Goal: Task Accomplishment & Management: Complete application form

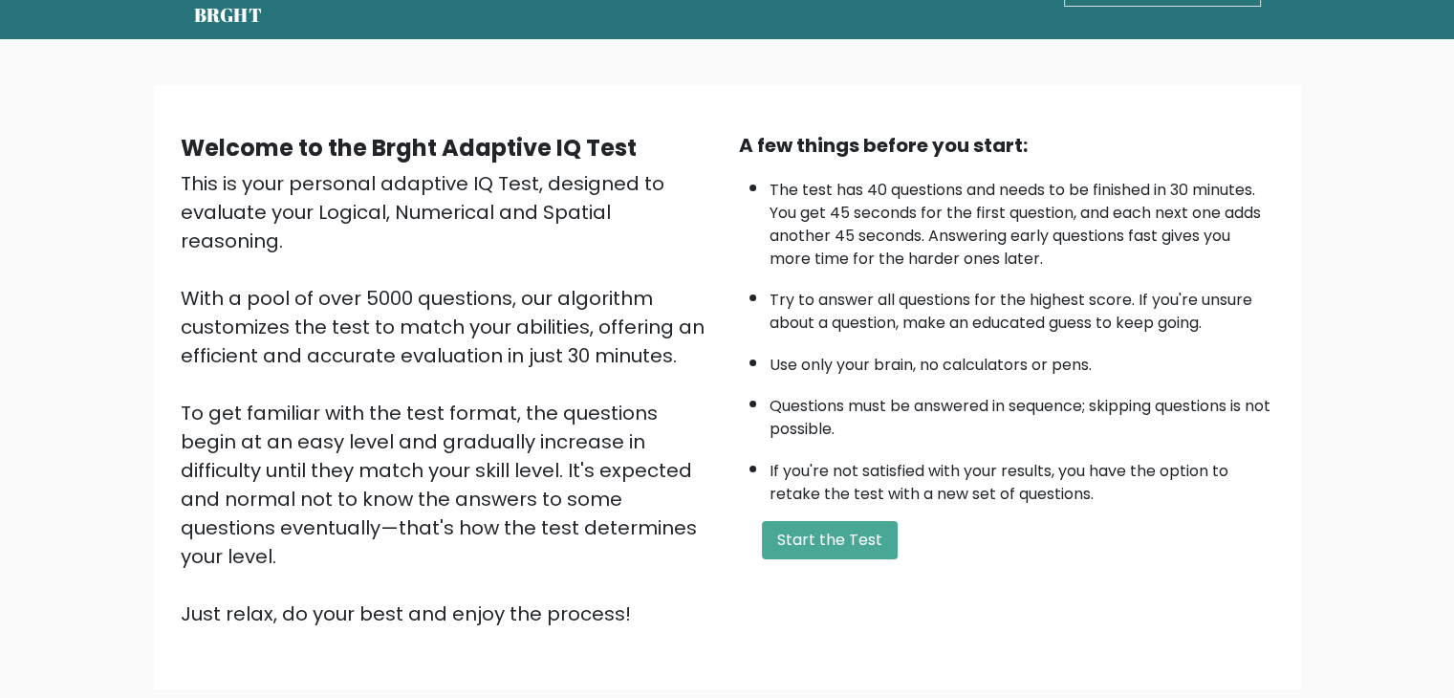
scroll to position [96, 0]
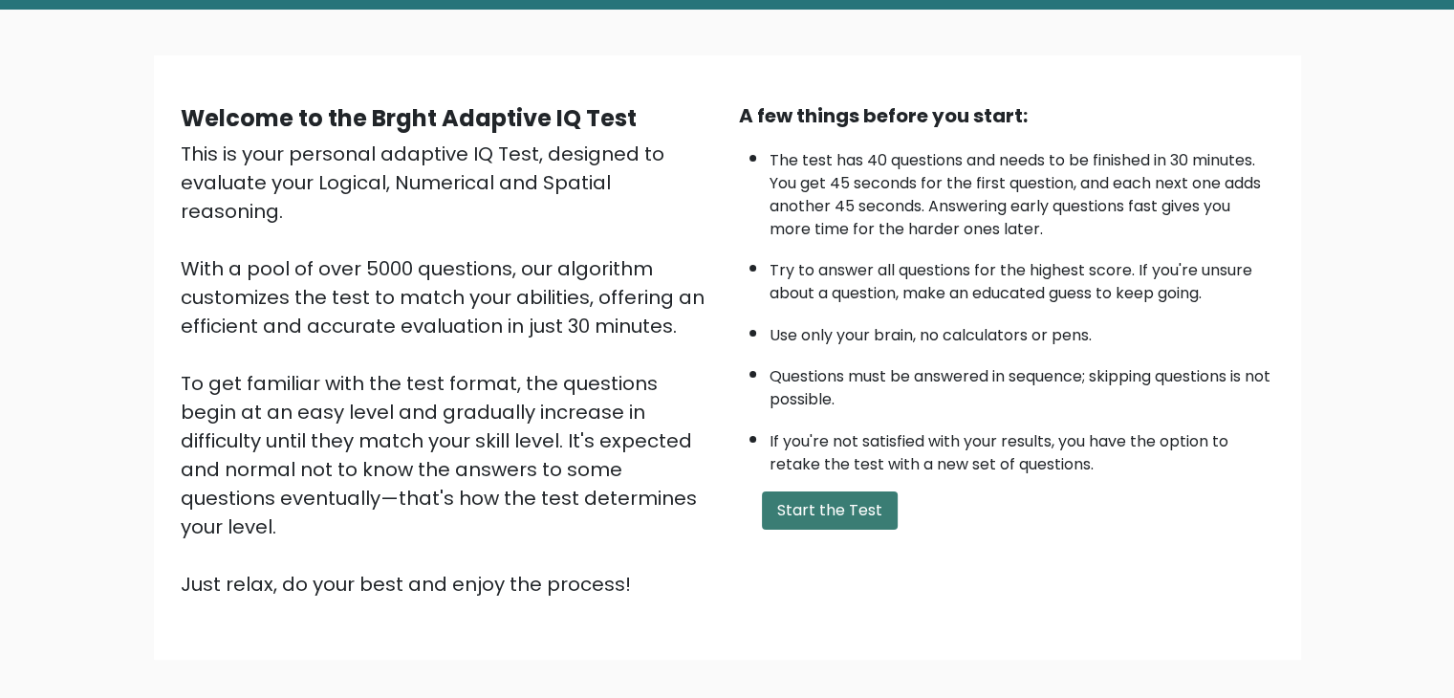
click at [846, 506] on button "Start the Test" at bounding box center [830, 510] width 136 height 38
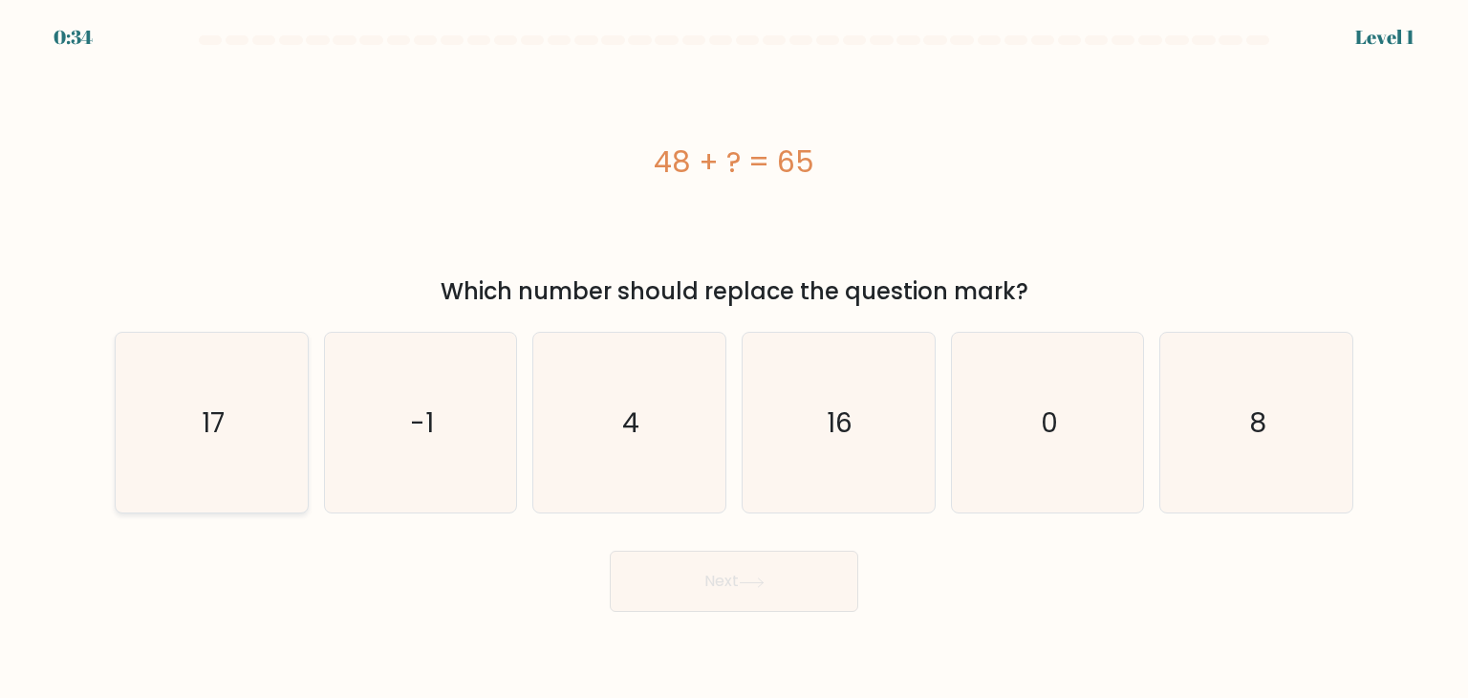
click at [212, 447] on icon "17" at bounding box center [211, 423] width 180 height 180
click at [734, 358] on input "a. 17" at bounding box center [734, 354] width 1 height 10
radio input "true"
click at [772, 575] on button "Next" at bounding box center [734, 581] width 249 height 61
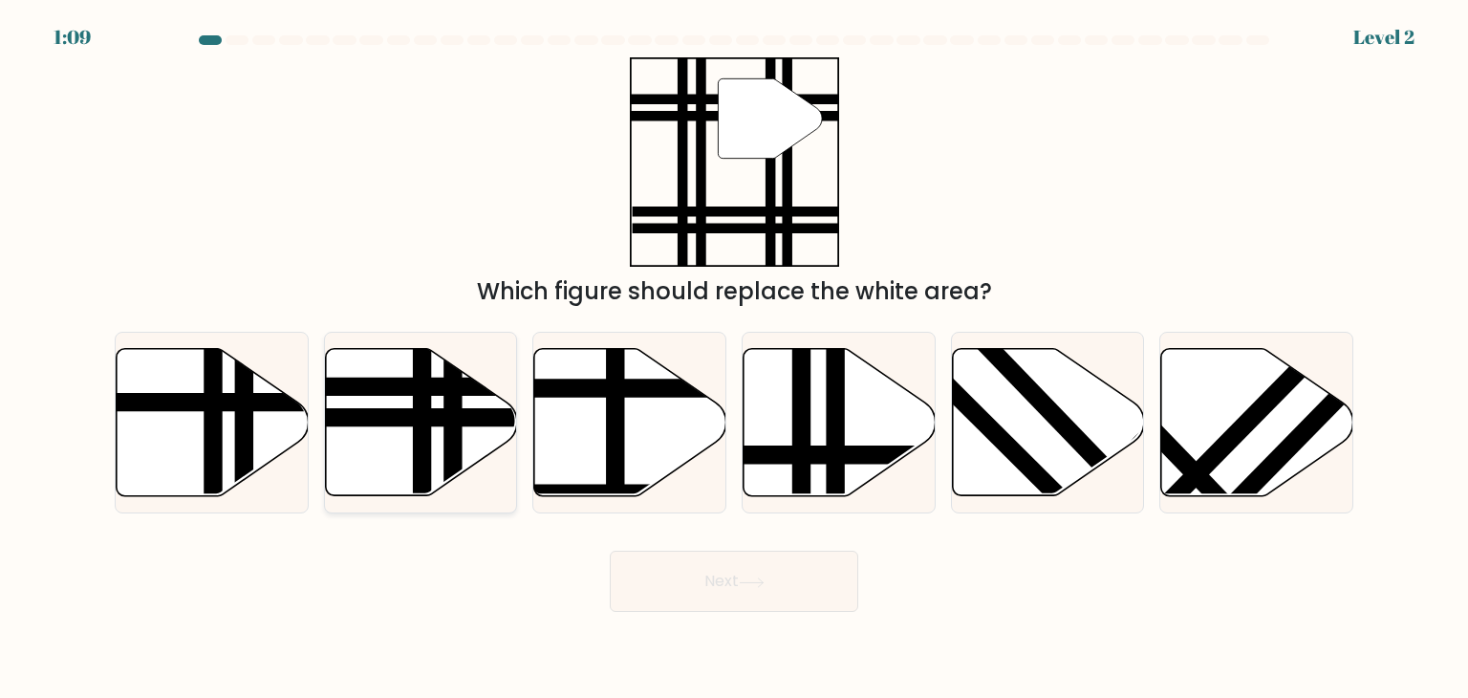
click at [423, 403] on line at bounding box center [423, 502] width 0 height 387
click at [734, 358] on input "b." at bounding box center [734, 354] width 1 height 10
radio input "true"
click at [763, 582] on icon at bounding box center [751, 581] width 23 height 9
click at [739, 581] on button "Next" at bounding box center [734, 581] width 249 height 61
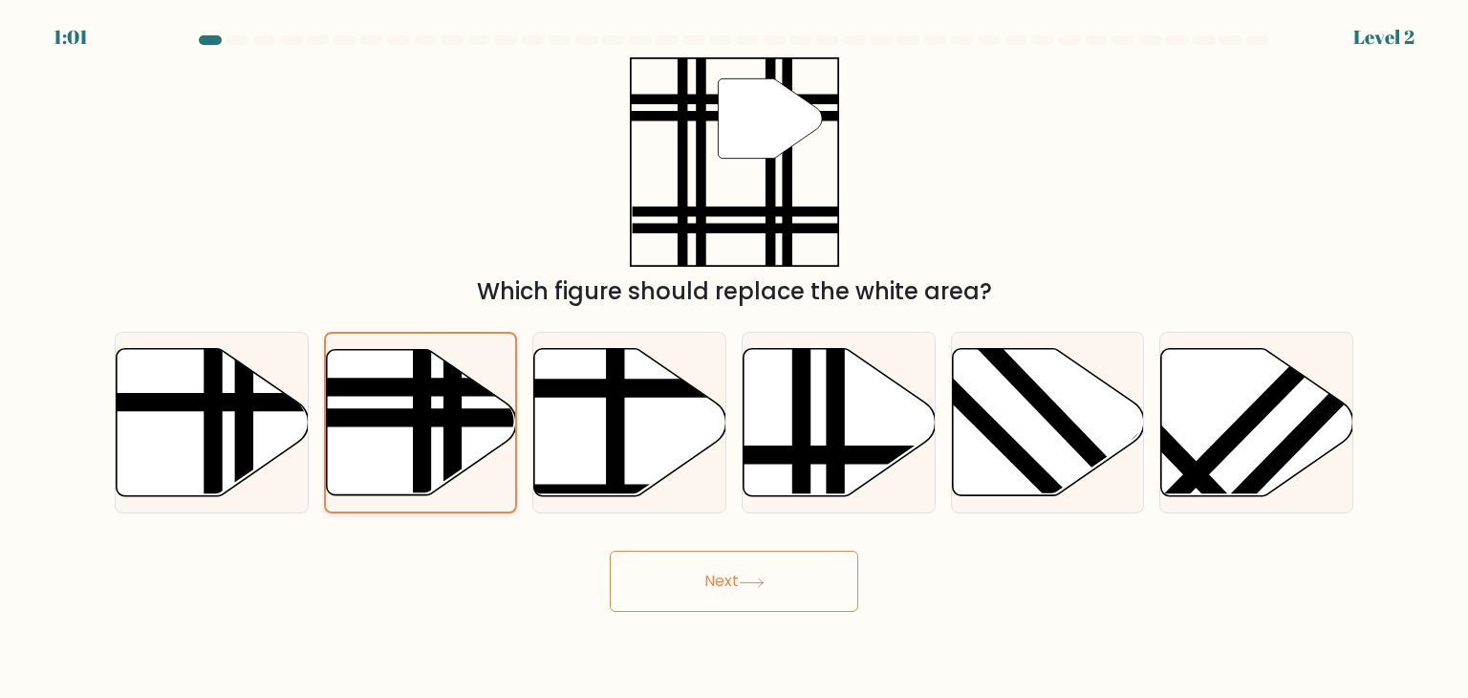
click at [441, 387] on line at bounding box center [357, 387] width 382 height 0
click at [734, 358] on input "b." at bounding box center [734, 354] width 1 height 10
click at [834, 594] on button "Next" at bounding box center [734, 581] width 249 height 61
click at [309, 389] on div "a." at bounding box center [211, 423] width 209 height 182
click at [274, 389] on icon at bounding box center [213, 422] width 192 height 147
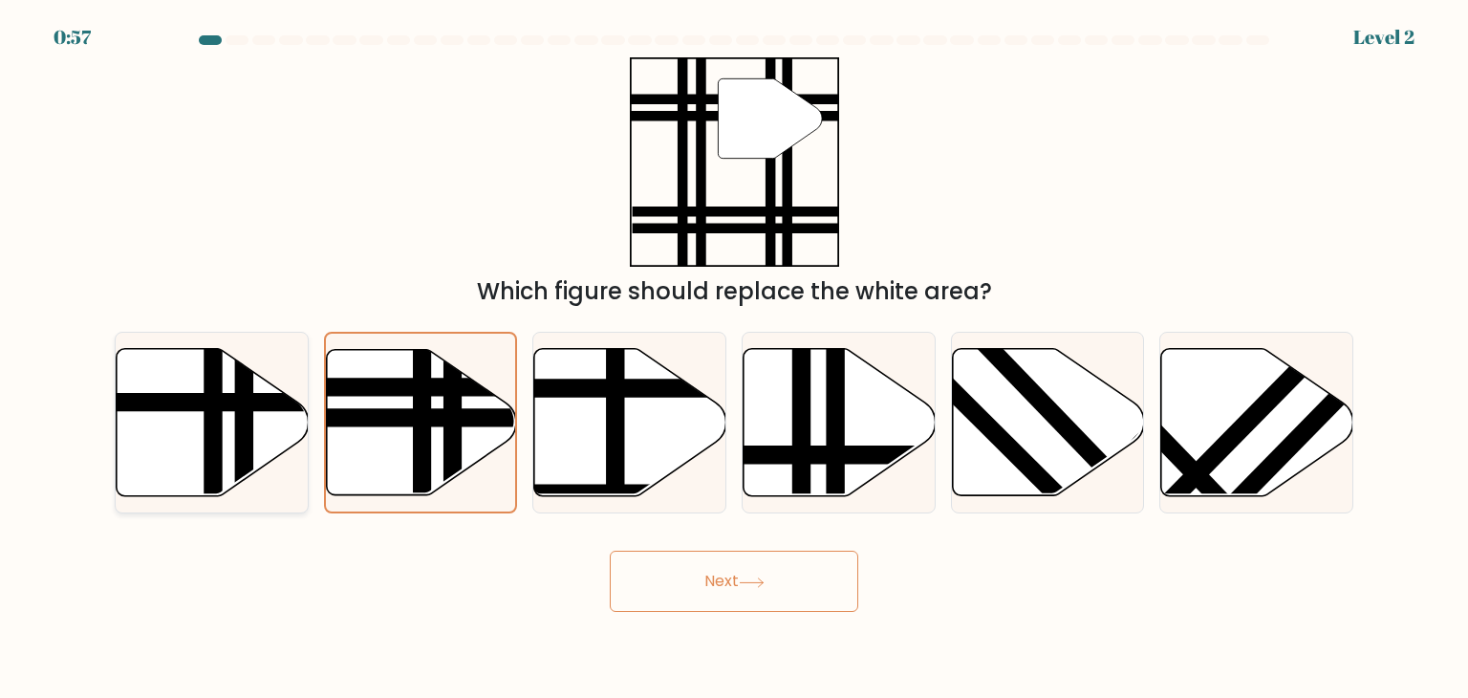
click at [734, 358] on input "a." at bounding box center [734, 354] width 1 height 10
radio input "true"
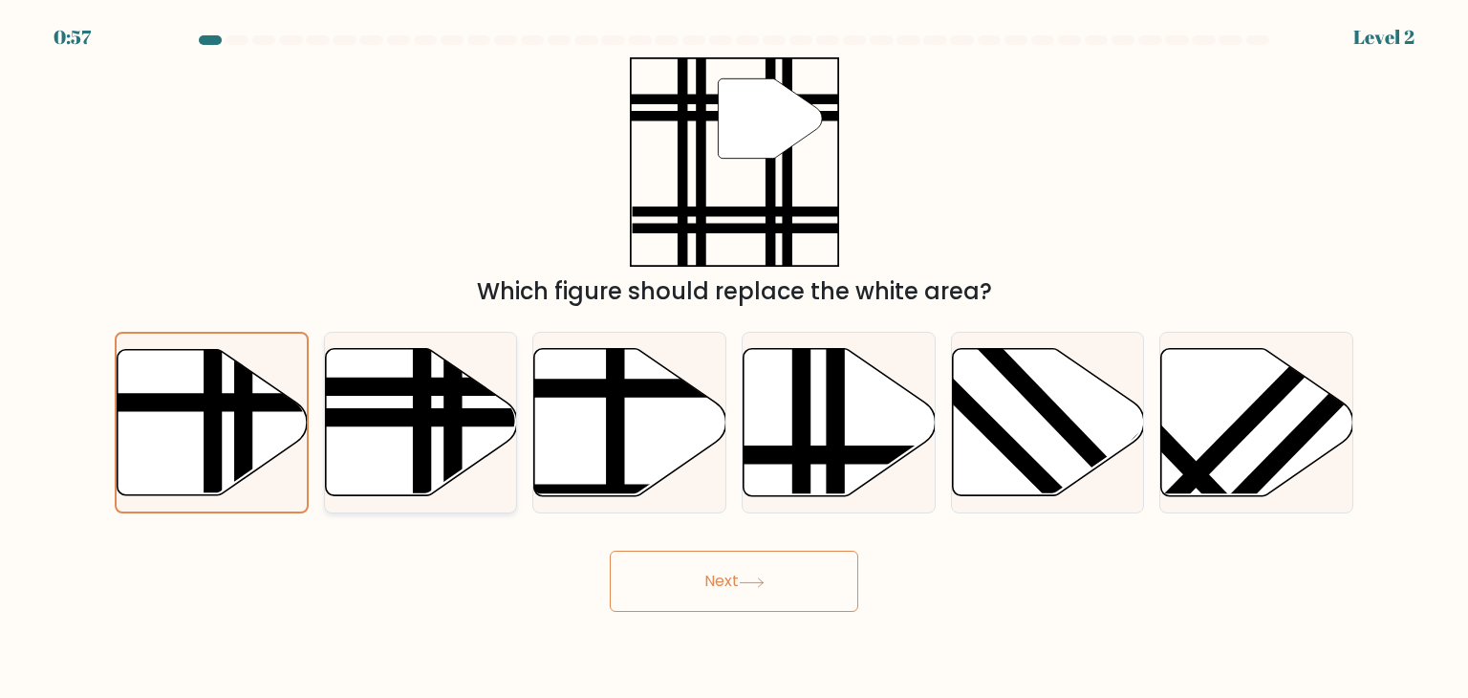
click at [472, 418] on line at bounding box center [356, 418] width 387 height 0
click at [734, 358] on input "b." at bounding box center [734, 354] width 1 height 10
radio input "true"
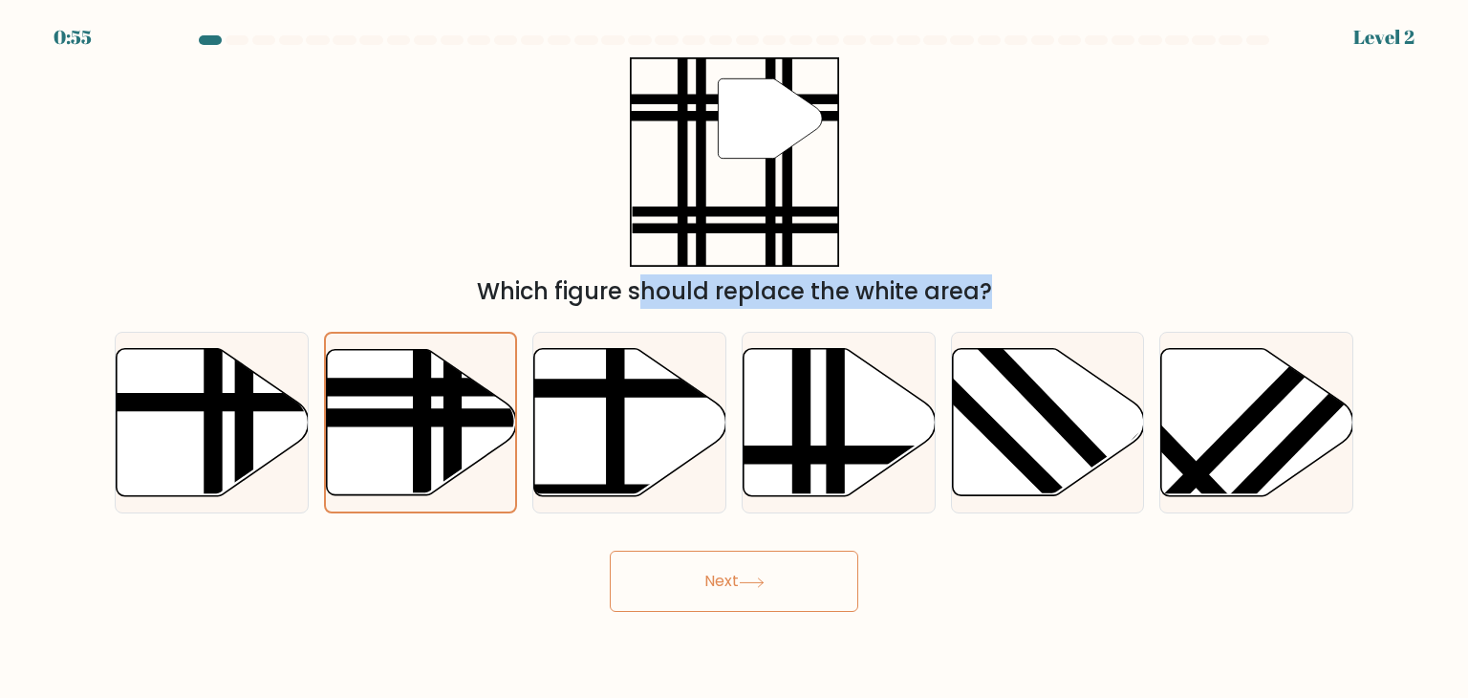
drag, startPoint x: 399, startPoint y: 416, endPoint x: 769, endPoint y: 119, distance: 474.0
click at [769, 119] on form at bounding box center [734, 323] width 1468 height 576
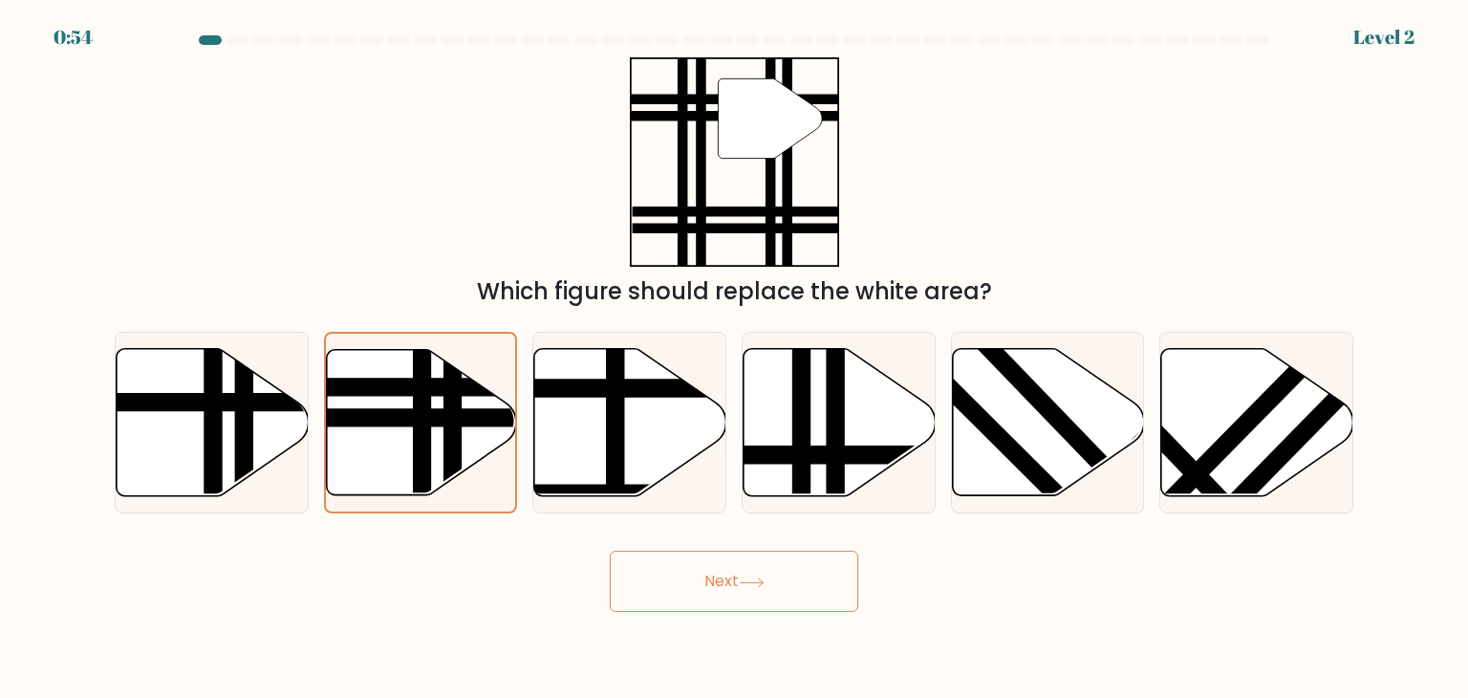
click at [769, 119] on icon at bounding box center [770, 117] width 104 height 79
click at [695, 591] on button "Next" at bounding box center [734, 581] width 249 height 61
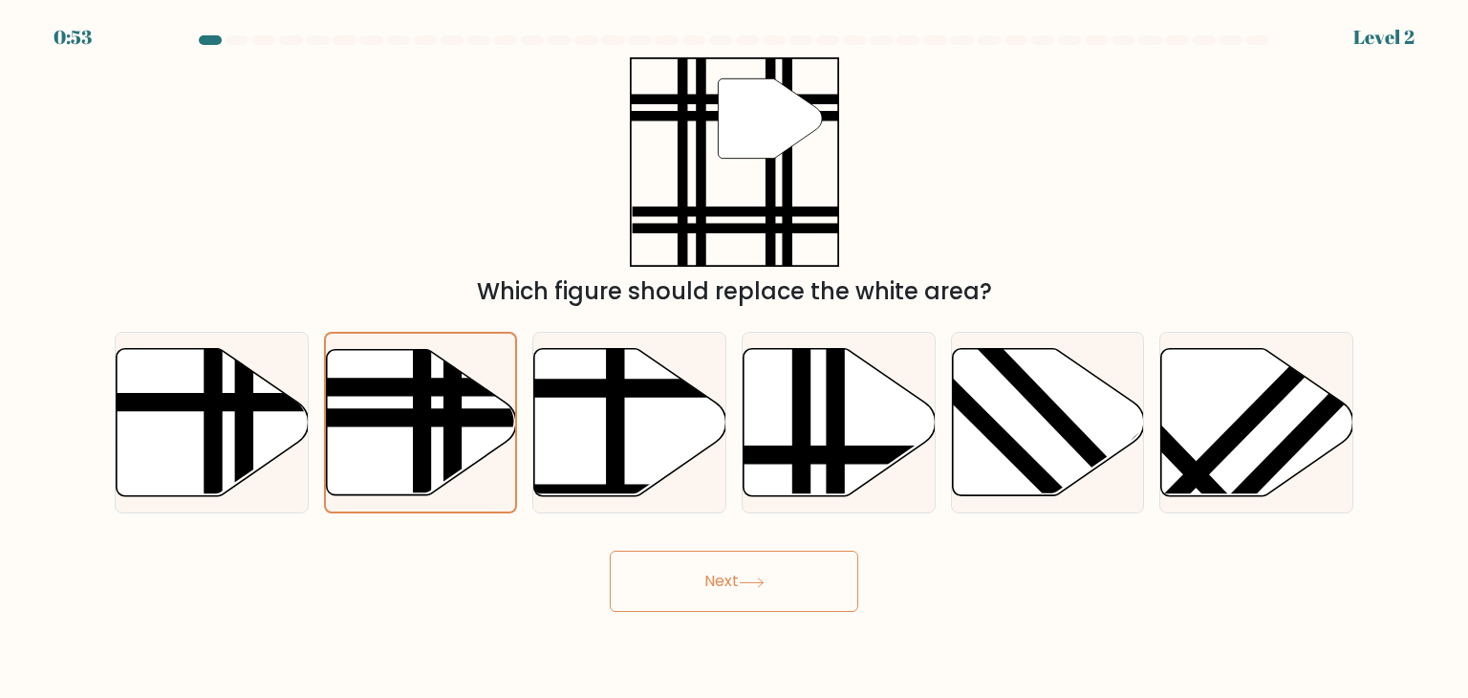
click at [695, 591] on button "Next" at bounding box center [734, 581] width 249 height 61
click at [714, 602] on button "Next" at bounding box center [734, 581] width 249 height 61
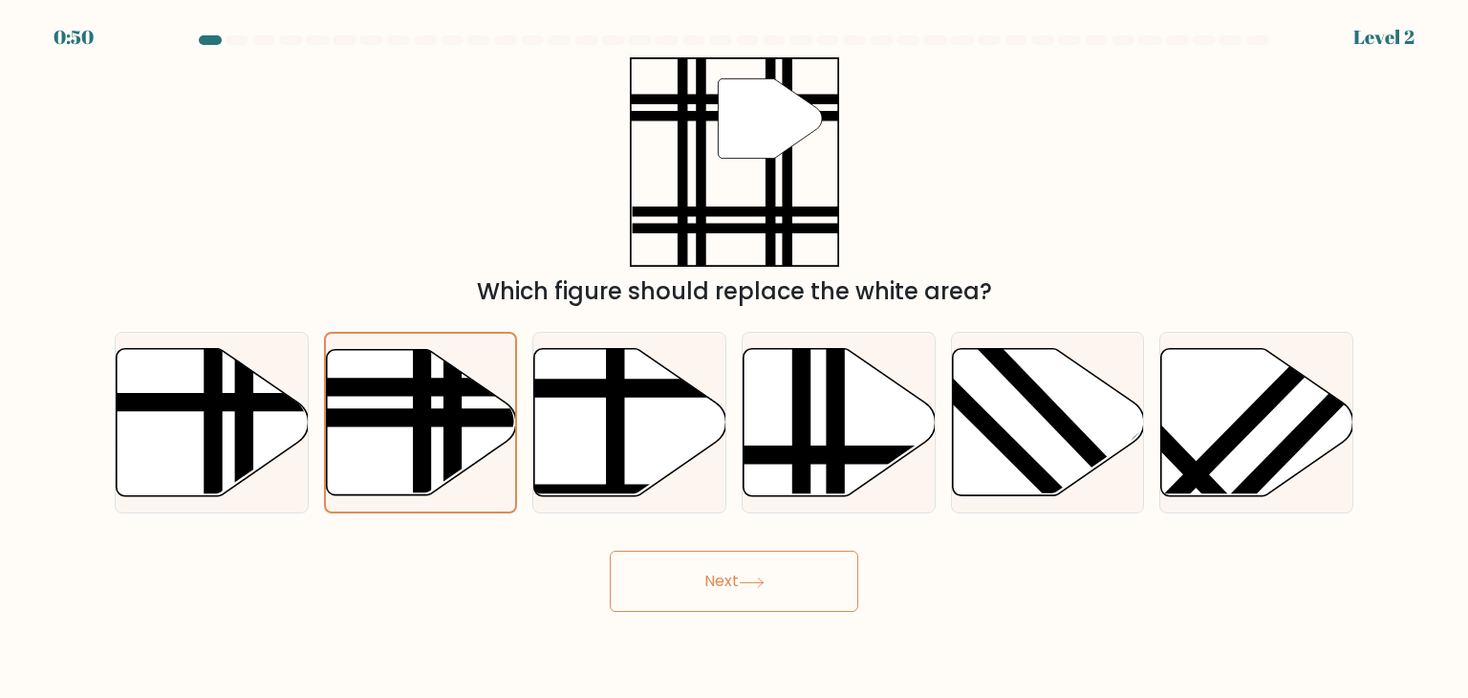
click at [714, 602] on button "Next" at bounding box center [734, 581] width 249 height 61
click at [423, 401] on line at bounding box center [423, 501] width 0 height 382
click at [734, 358] on input "b." at bounding box center [734, 354] width 1 height 10
click at [423, 401] on line at bounding box center [423, 501] width 0 height 382
click at [734, 358] on input "b." at bounding box center [734, 354] width 1 height 10
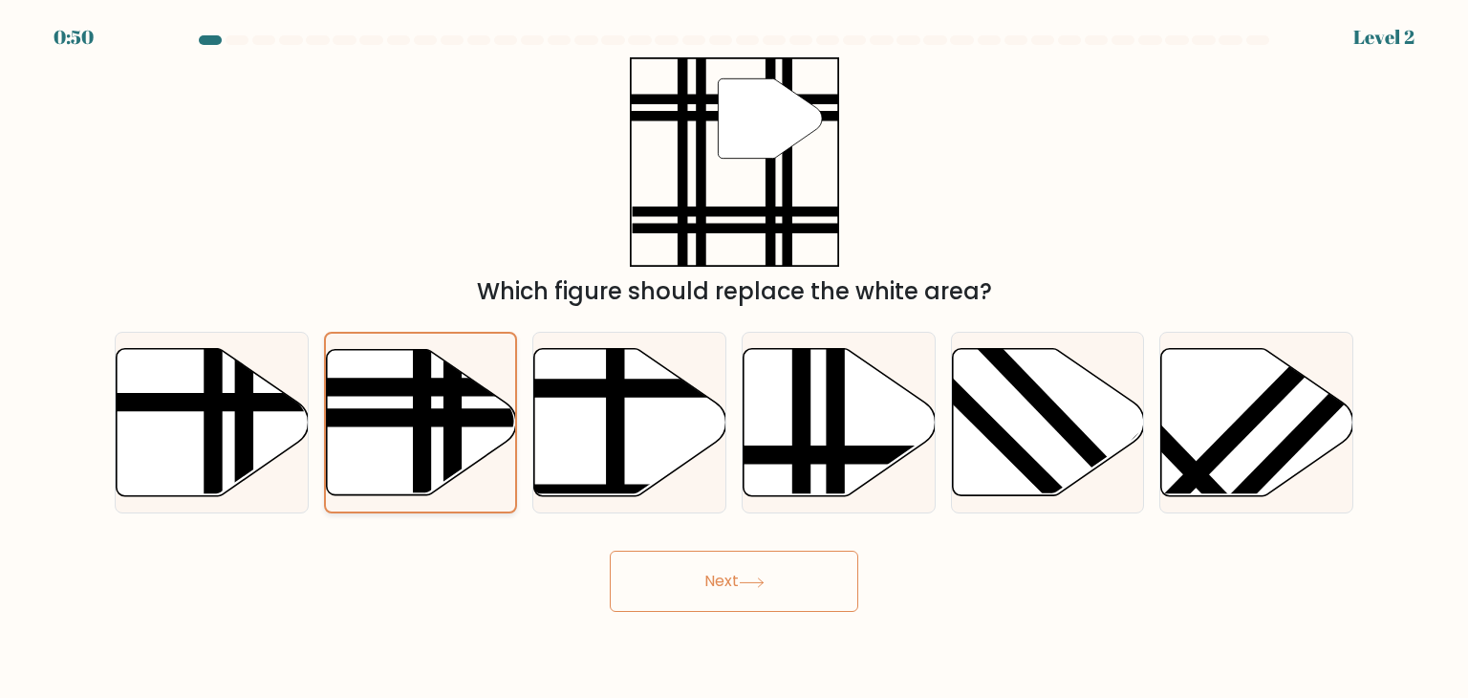
click at [423, 401] on line at bounding box center [423, 501] width 0 height 382
click at [734, 358] on input "b." at bounding box center [734, 354] width 1 height 10
click at [423, 401] on line at bounding box center [423, 501] width 0 height 382
click at [734, 358] on input "b." at bounding box center [734, 354] width 1 height 10
click at [423, 401] on line at bounding box center [423, 501] width 0 height 382
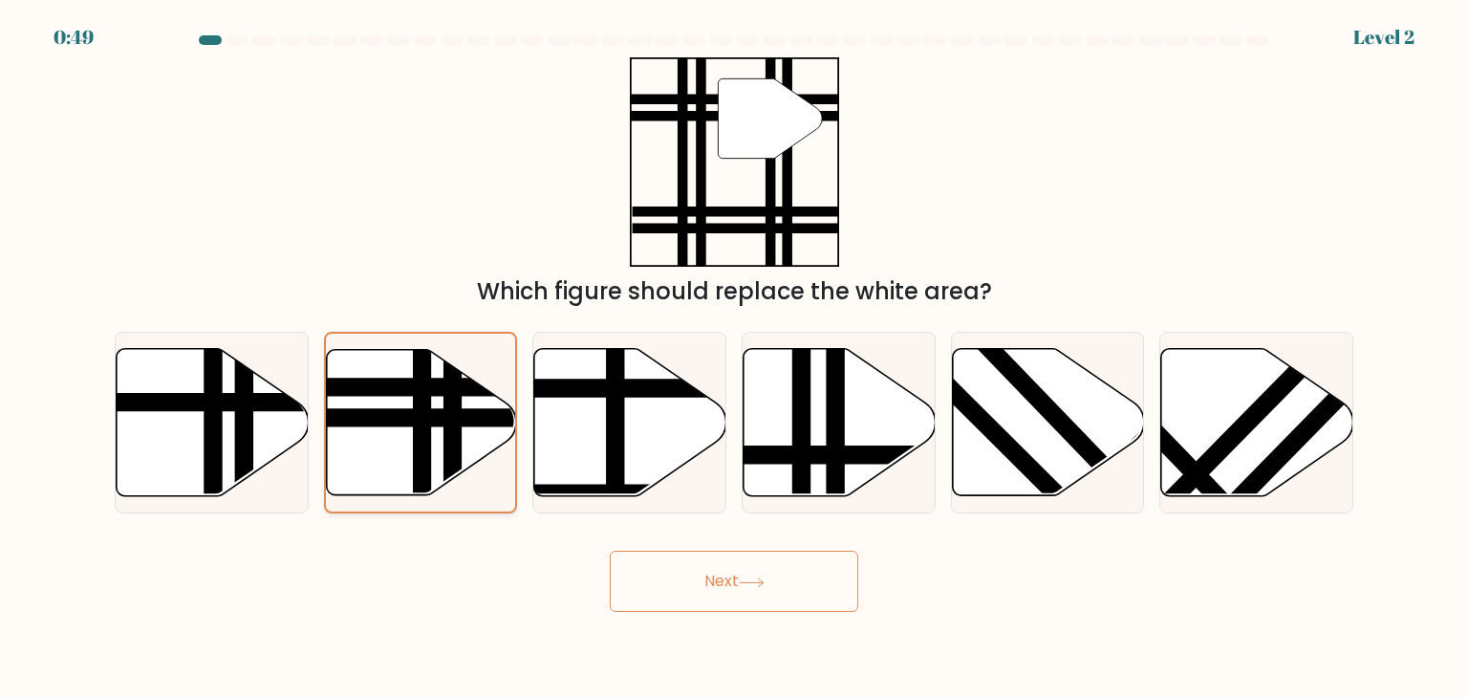
click at [734, 358] on input "b." at bounding box center [734, 354] width 1 height 10
click at [423, 401] on line at bounding box center [423, 501] width 0 height 382
click at [734, 358] on input "b." at bounding box center [734, 354] width 1 height 10
click at [423, 401] on line at bounding box center [423, 501] width 0 height 382
click at [734, 358] on input "b." at bounding box center [734, 354] width 1 height 10
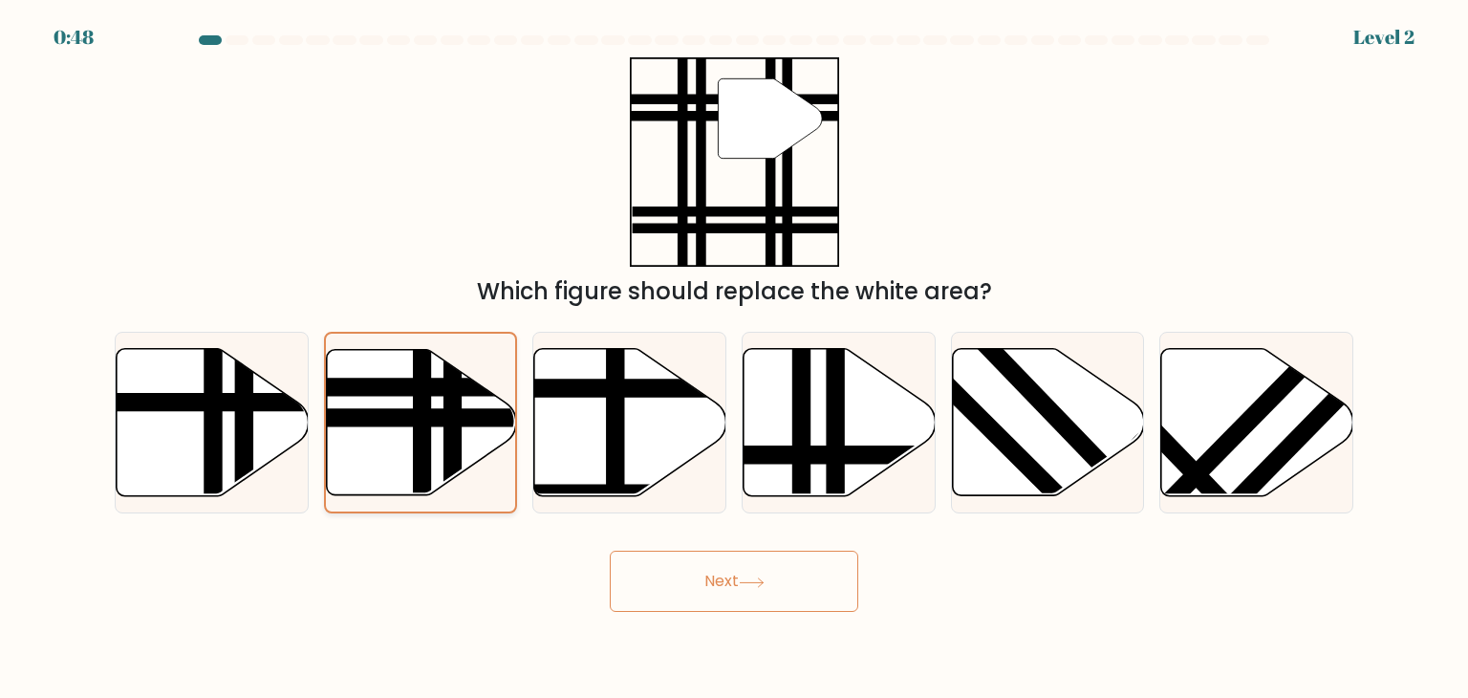
click at [423, 401] on line at bounding box center [423, 501] width 0 height 382
click at [734, 358] on input "b." at bounding box center [734, 354] width 1 height 10
click at [423, 401] on line at bounding box center [423, 501] width 0 height 382
click at [734, 358] on input "b." at bounding box center [734, 354] width 1 height 10
click at [423, 401] on line at bounding box center [423, 501] width 0 height 382
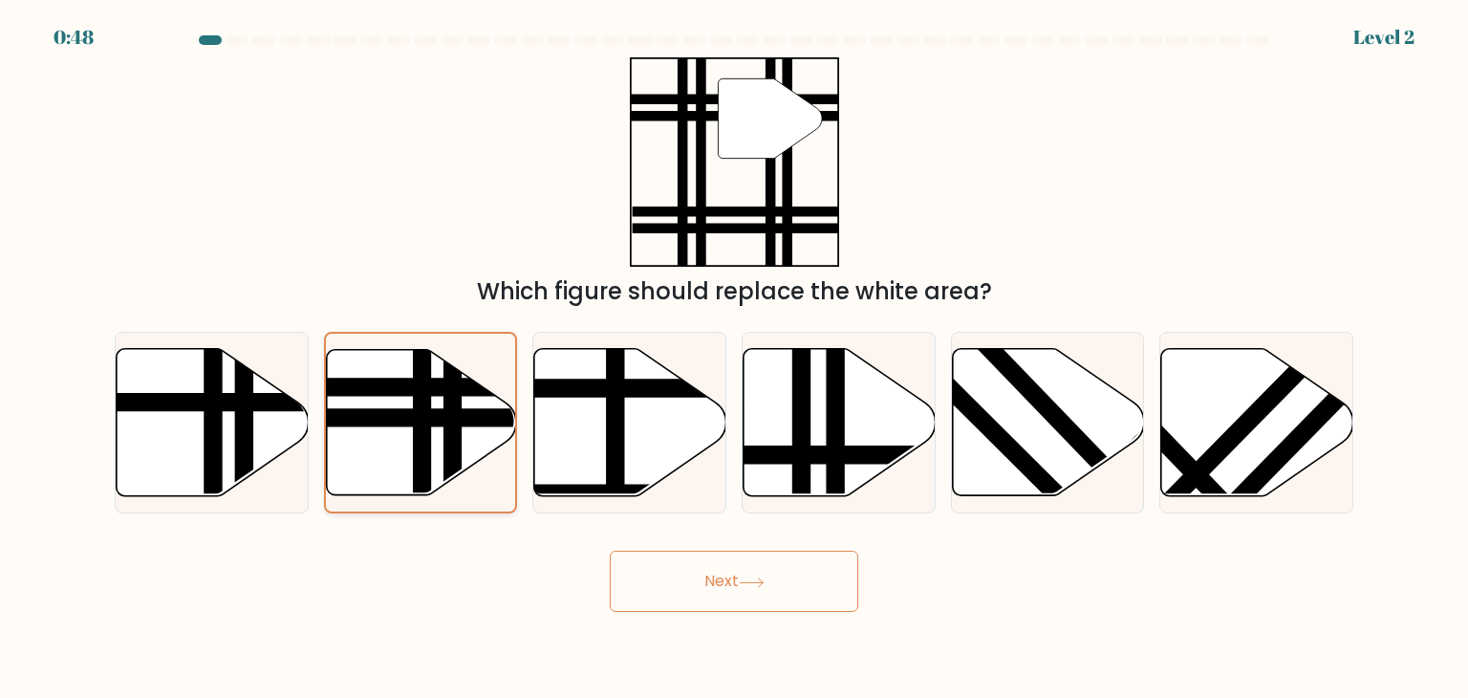
click at [734, 358] on input "b." at bounding box center [734, 354] width 1 height 10
click at [423, 401] on line at bounding box center [423, 501] width 0 height 382
click at [734, 358] on input "b." at bounding box center [734, 354] width 1 height 10
click at [423, 401] on line at bounding box center [423, 501] width 0 height 382
click at [734, 358] on input "b." at bounding box center [734, 354] width 1 height 10
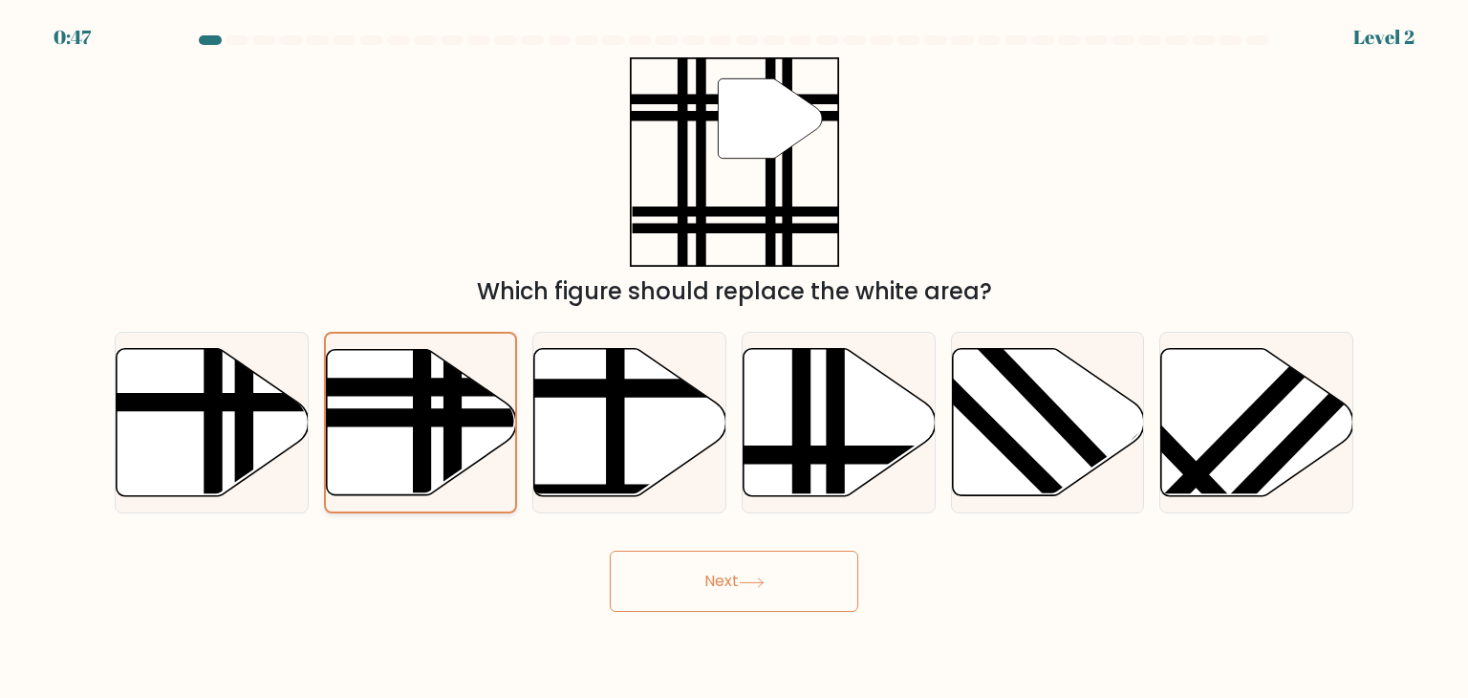
click at [423, 401] on line at bounding box center [423, 501] width 0 height 382
click at [734, 358] on input "b." at bounding box center [734, 354] width 1 height 10
click at [423, 401] on line at bounding box center [423, 501] width 0 height 382
click at [734, 358] on input "b." at bounding box center [734, 354] width 1 height 10
click at [647, 148] on icon """ at bounding box center [734, 161] width 209 height 209
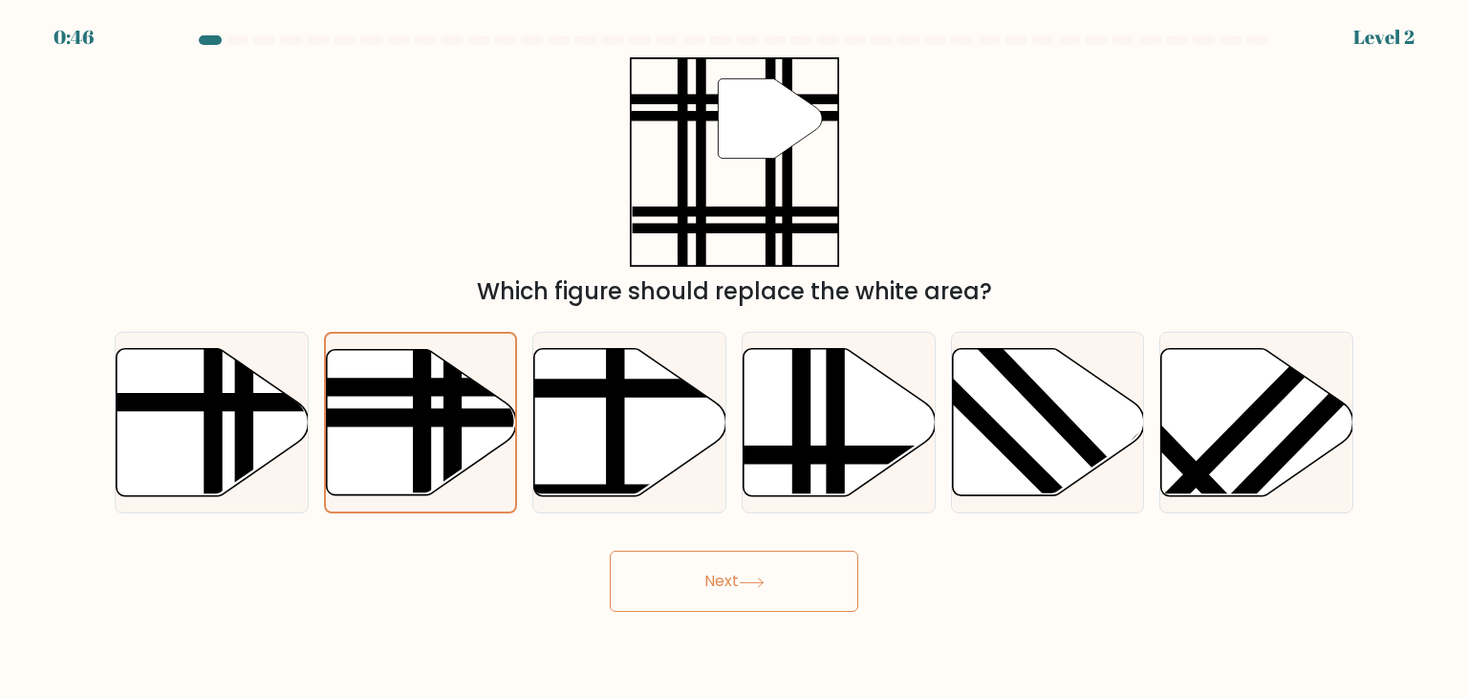
click at [658, 143] on icon """ at bounding box center [734, 161] width 209 height 209
click at [676, 143] on icon """ at bounding box center [734, 161] width 209 height 209
click at [732, 586] on button "Next" at bounding box center [734, 581] width 249 height 61
click at [157, 365] on icon at bounding box center [213, 422] width 192 height 147
click at [734, 358] on input "a." at bounding box center [734, 354] width 1 height 10
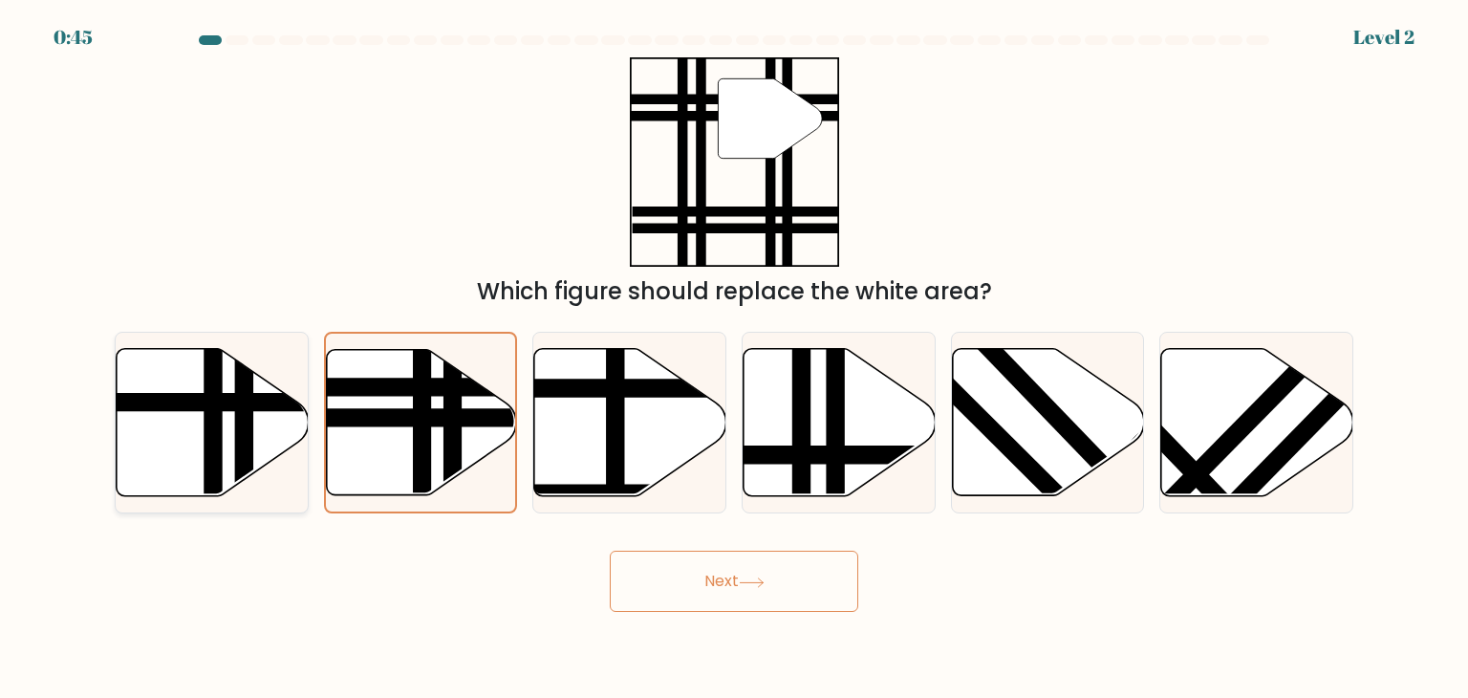
radio input "true"
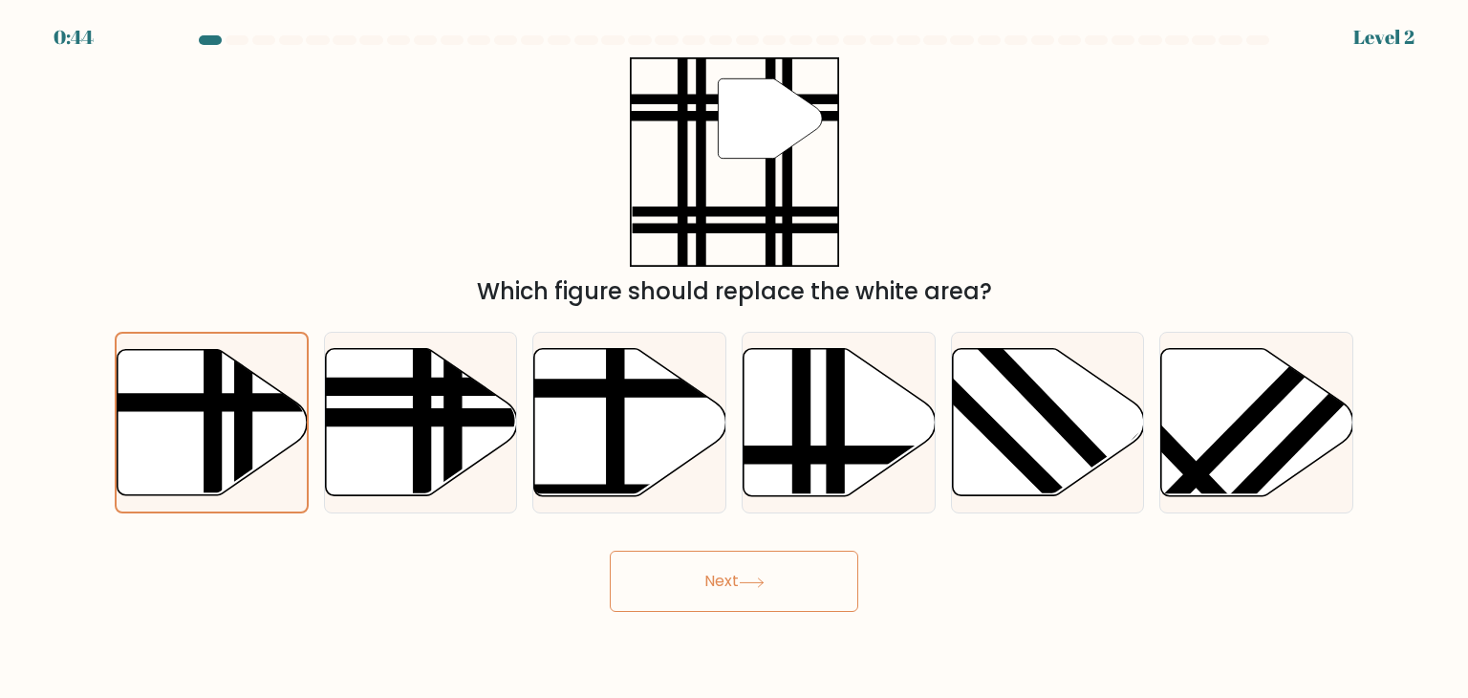
click at [769, 594] on button "Next" at bounding box center [734, 581] width 249 height 61
click at [463, 450] on icon at bounding box center [421, 422] width 192 height 147
click at [734, 358] on input "b." at bounding box center [734, 354] width 1 height 10
radio input "true"
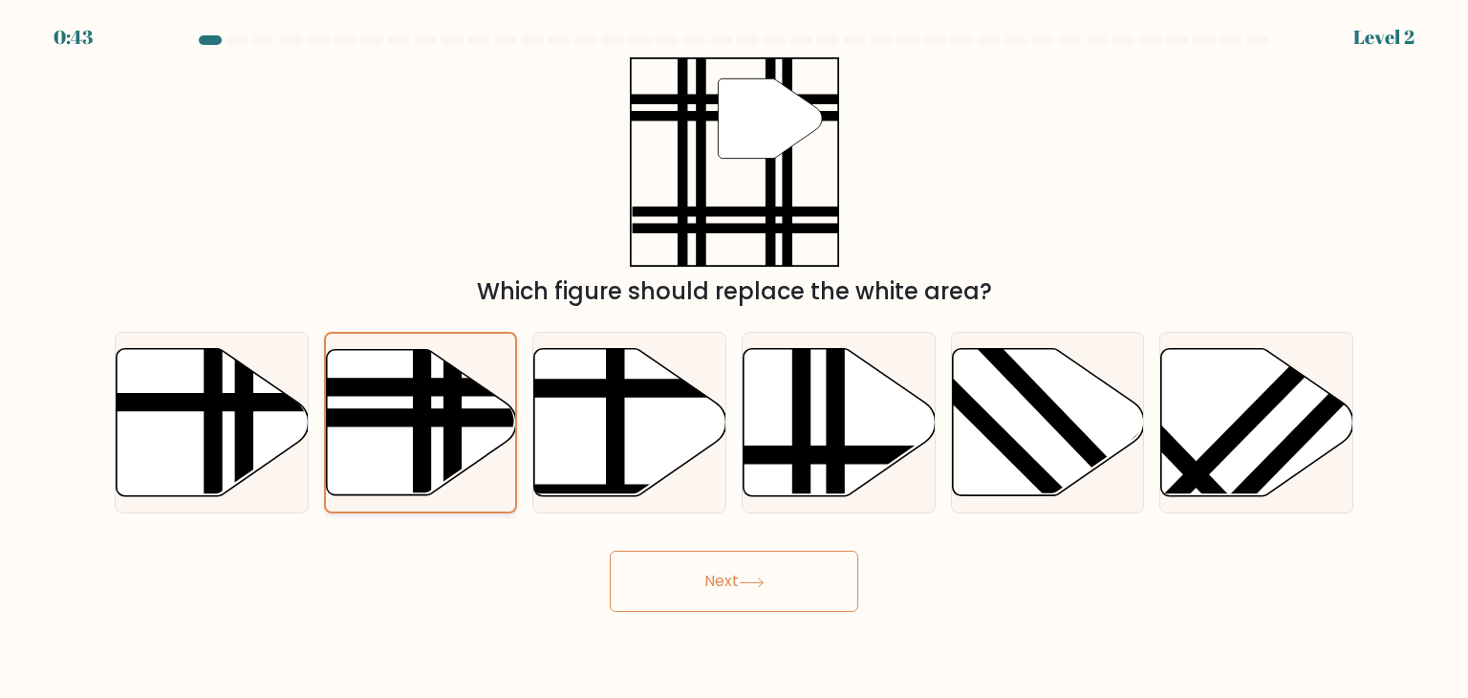
click at [463, 450] on icon at bounding box center [421, 421] width 190 height 145
click at [734, 358] on input "b." at bounding box center [734, 354] width 1 height 10
click at [463, 450] on icon at bounding box center [421, 421] width 190 height 145
click at [734, 358] on input "b." at bounding box center [734, 354] width 1 height 10
click at [463, 450] on icon at bounding box center [421, 421] width 190 height 145
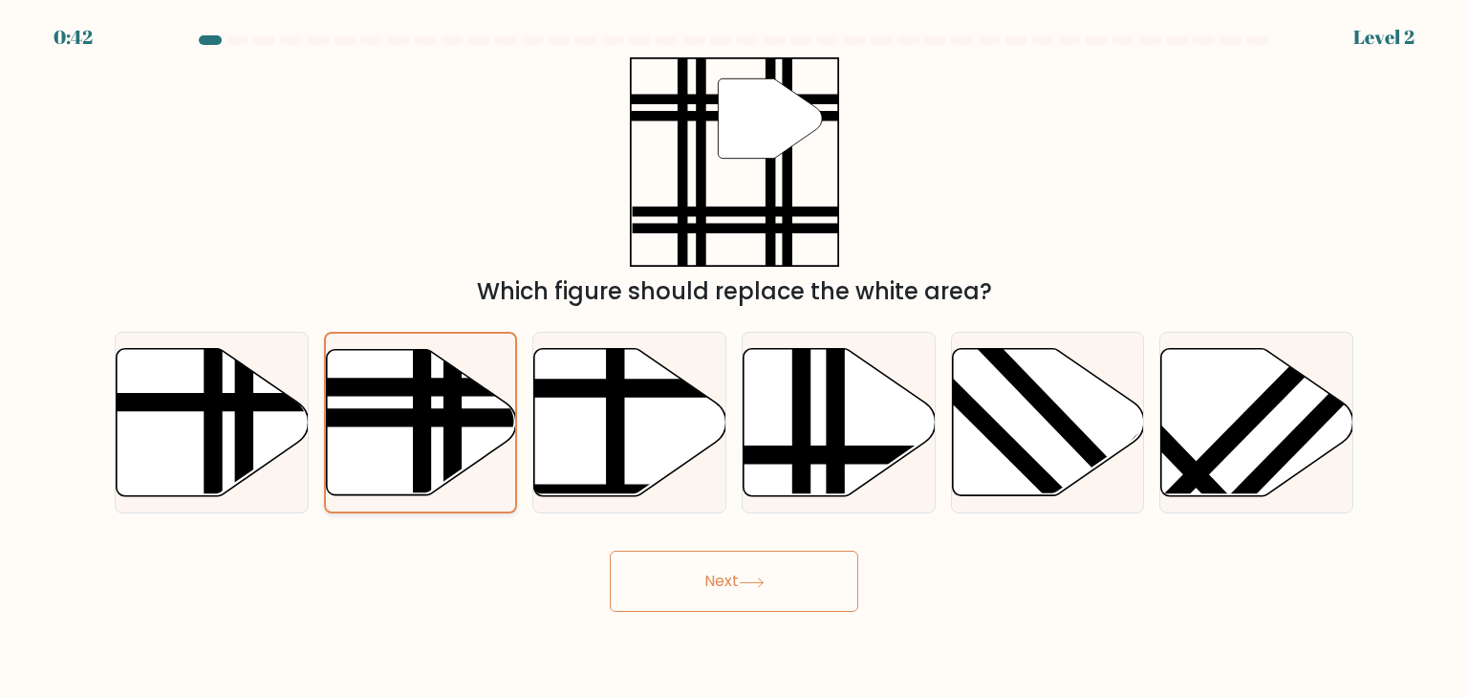
click at [734, 358] on input "b." at bounding box center [734, 354] width 1 height 10
click at [463, 450] on icon at bounding box center [421, 421] width 190 height 145
click at [734, 358] on input "b." at bounding box center [734, 354] width 1 height 10
click at [990, 223] on div "" Which figure should replace the white area?" at bounding box center [734, 182] width 1262 height 251
click at [489, 387] on line at bounding box center [357, 387] width 382 height 0
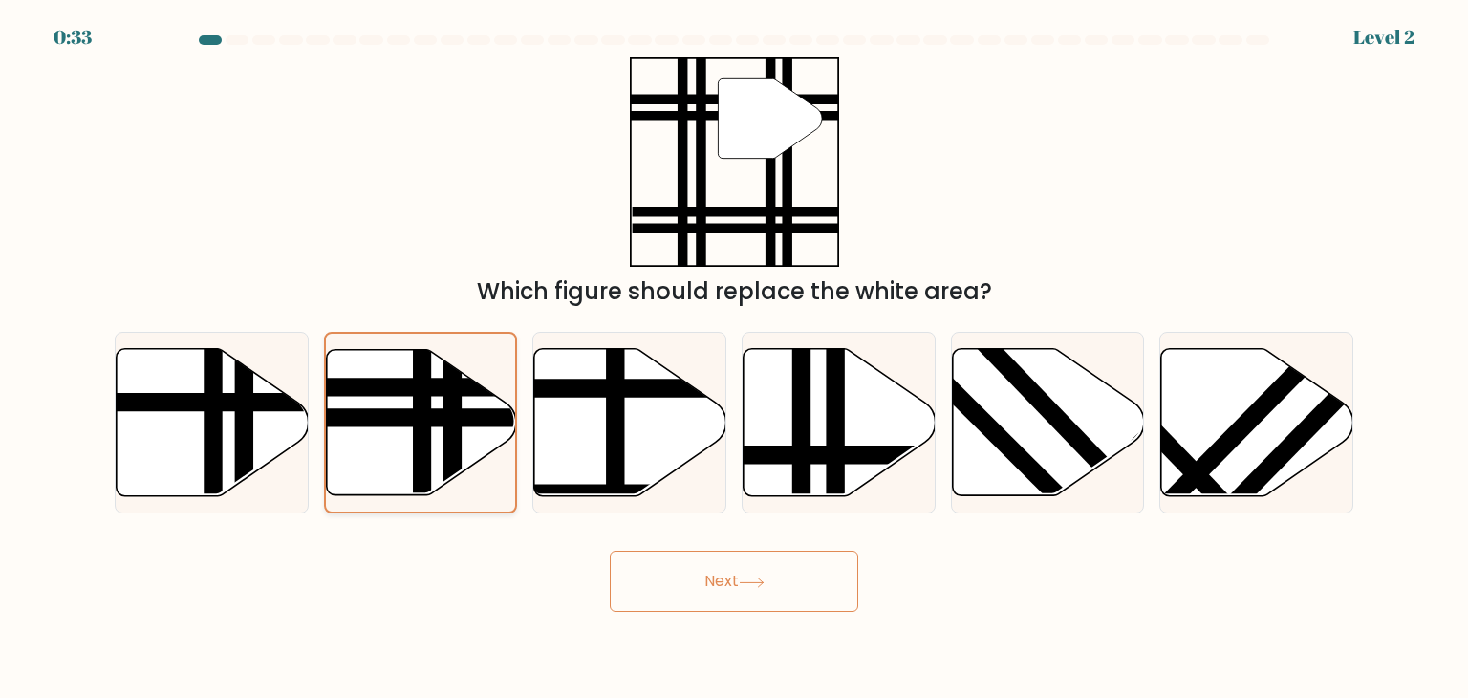
click at [734, 358] on input "b." at bounding box center [734, 354] width 1 height 10
click at [489, 387] on line at bounding box center [357, 387] width 382 height 0
click at [734, 358] on input "b." at bounding box center [734, 354] width 1 height 10
click at [677, 590] on button "Next" at bounding box center [734, 581] width 249 height 61
drag, startPoint x: 771, startPoint y: 574, endPoint x: 772, endPoint y: 583, distance: 9.6
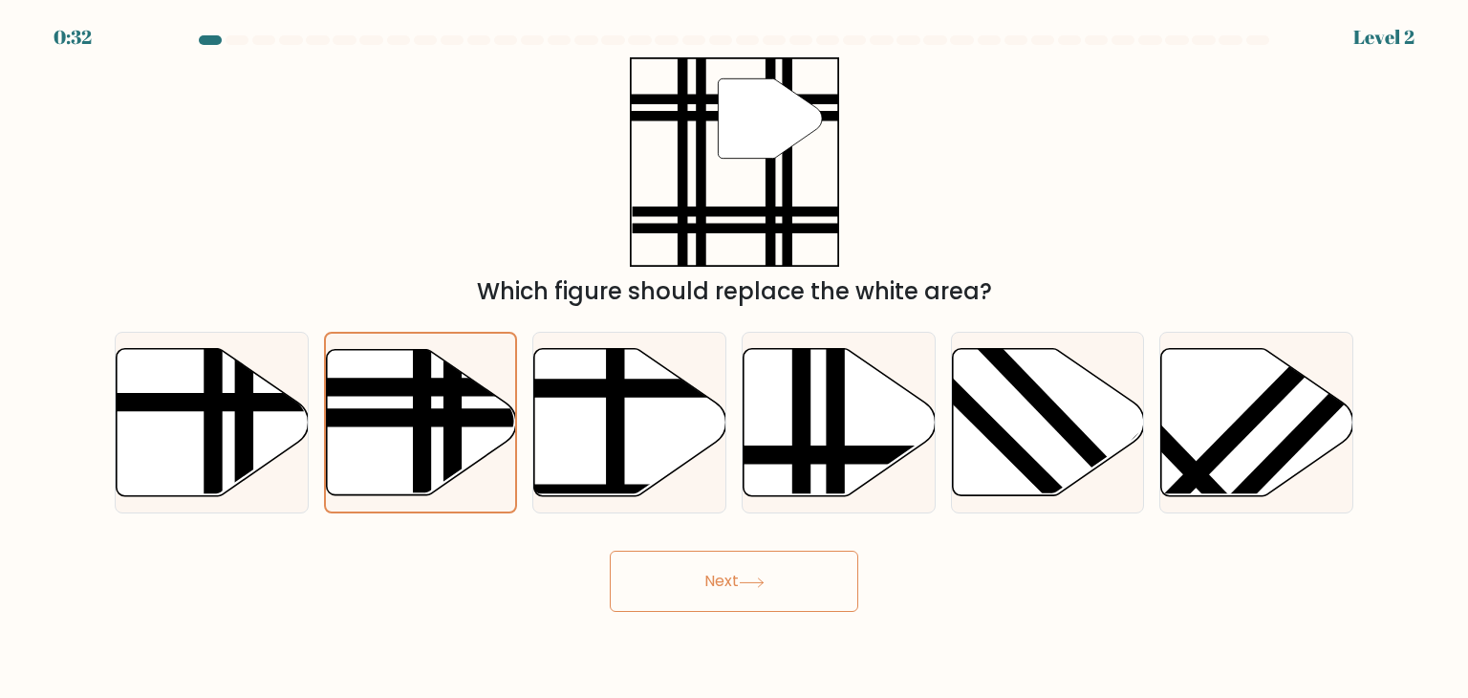
click at [772, 574] on button "Next" at bounding box center [734, 581] width 249 height 61
click at [772, 583] on button "Next" at bounding box center [734, 581] width 249 height 61
